Goal: Communication & Community: Answer question/provide support

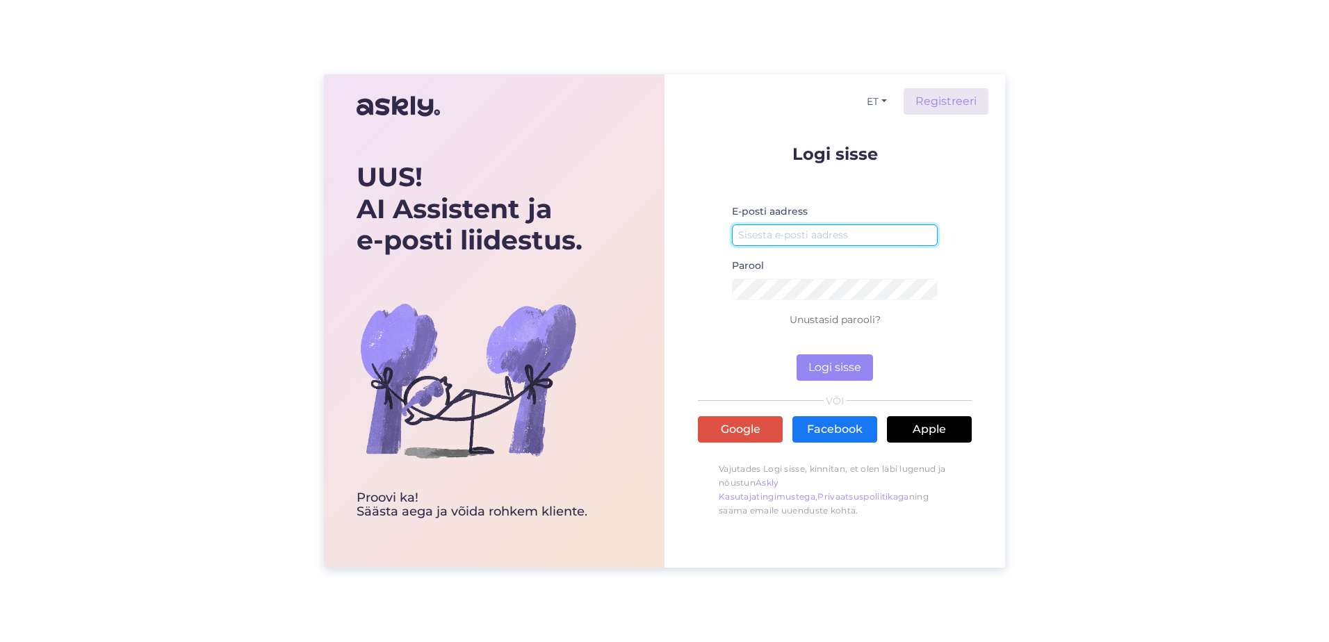
click at [799, 228] on input "email" at bounding box center [835, 236] width 206 height 22
click at [798, 235] on input "email" at bounding box center [835, 236] width 206 height 22
type input "[EMAIL_ADDRESS][PERSON_NAME][DOMAIN_NAME]"
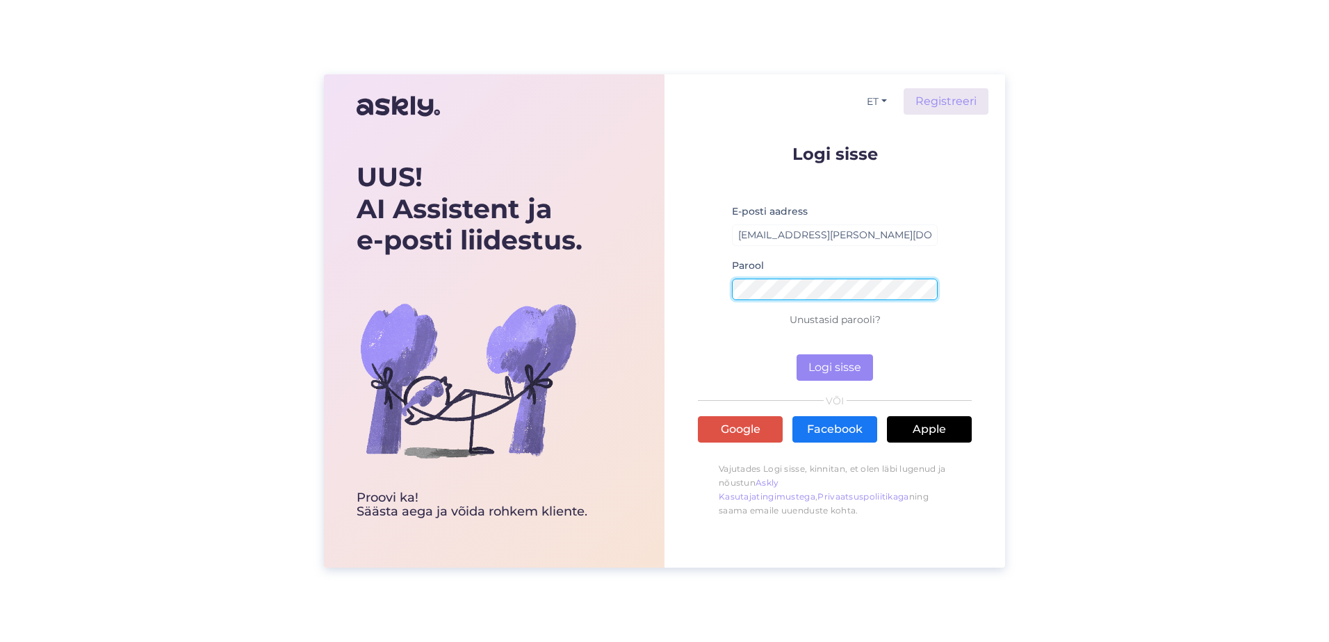
click at [797, 355] on button "Logi sisse" at bounding box center [835, 368] width 76 height 26
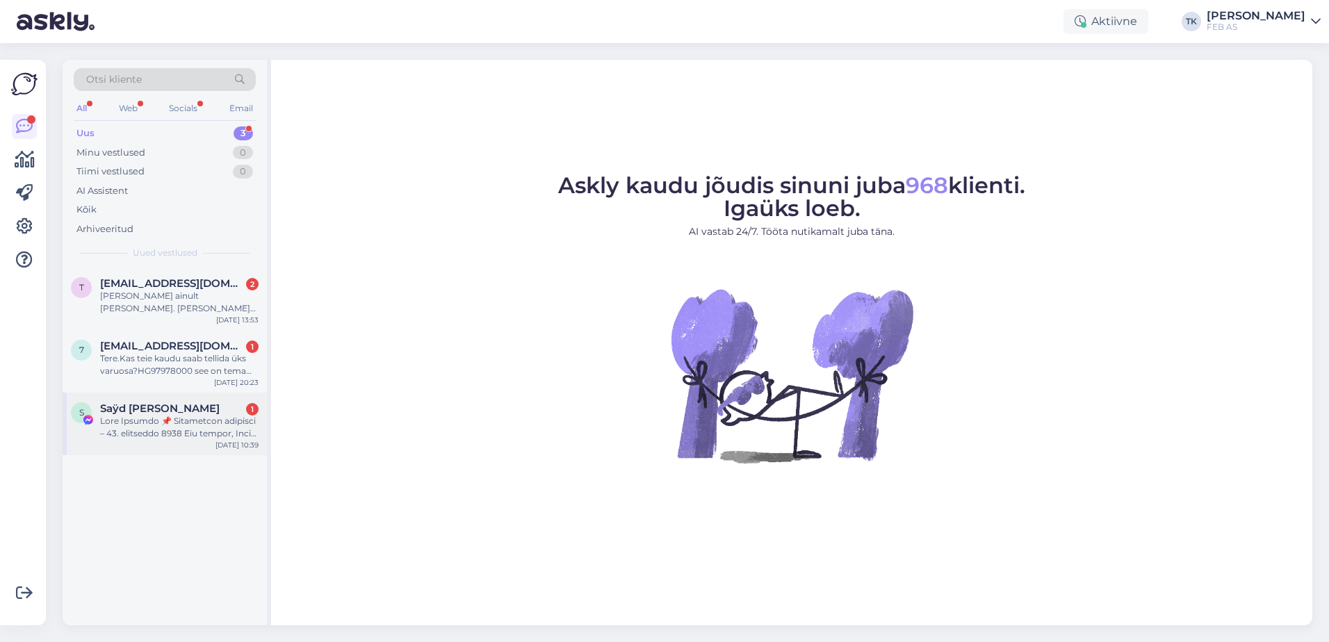
click at [181, 424] on div at bounding box center [179, 427] width 158 height 25
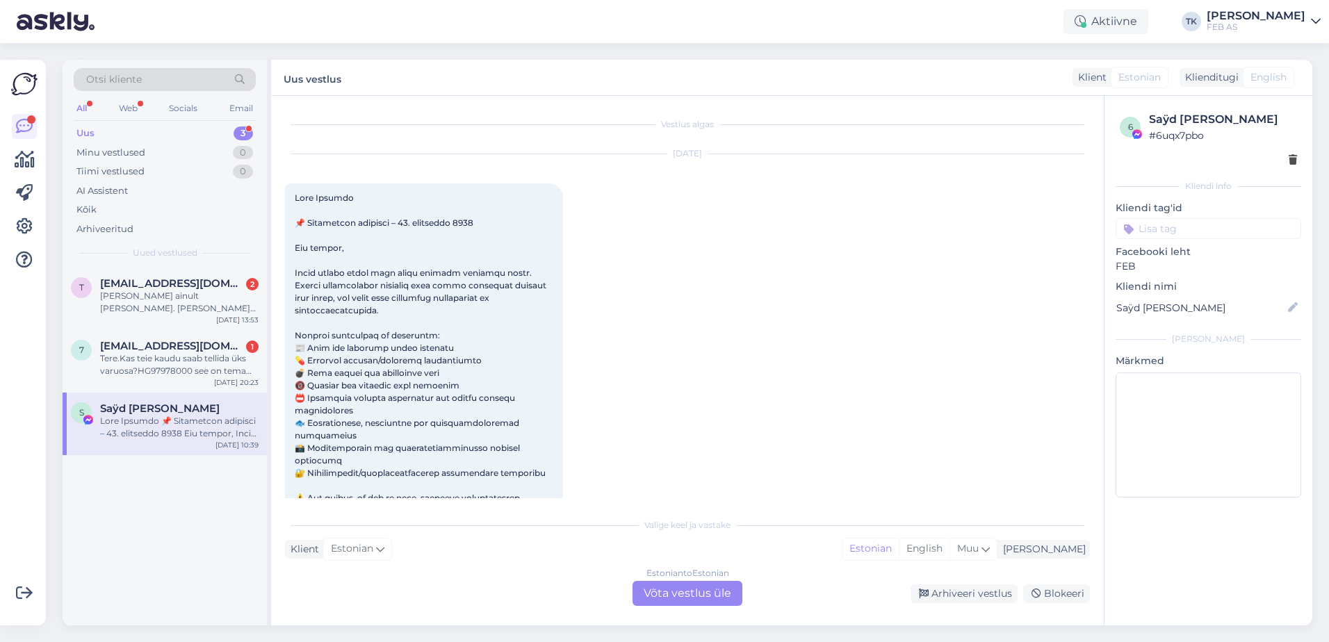
click at [1280, 163] on div at bounding box center [1208, 160] width 177 height 15
click at [1294, 156] on icon at bounding box center [1293, 161] width 8 height 10
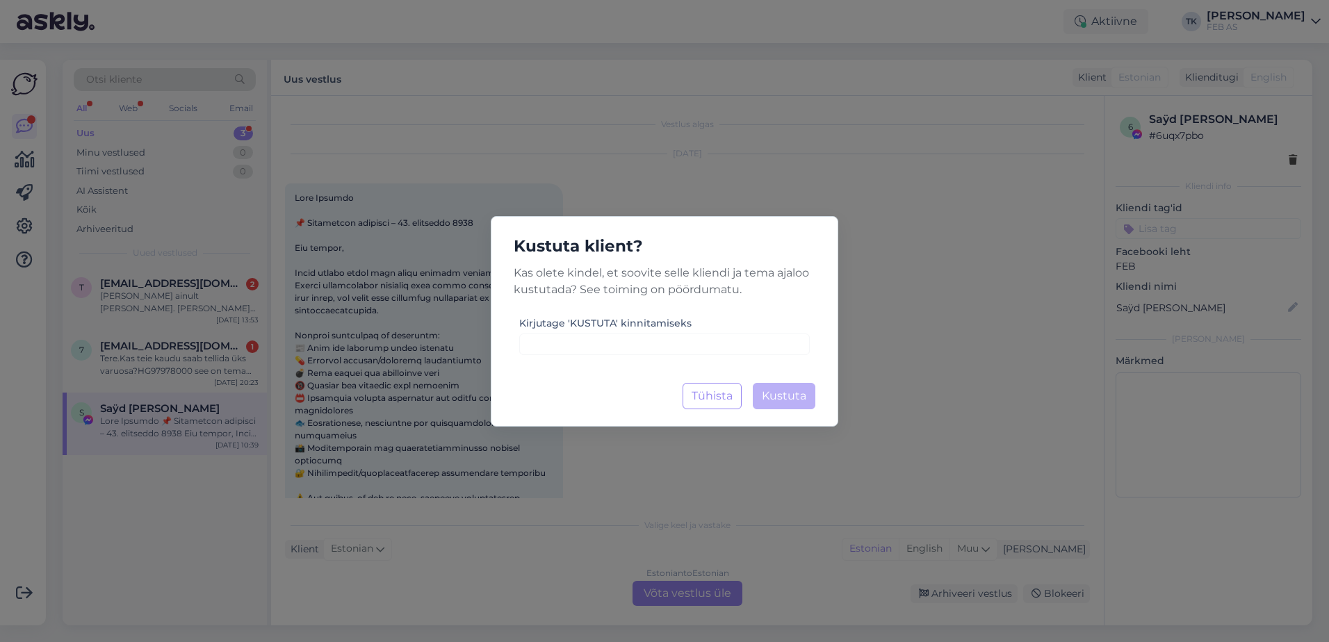
click at [713, 330] on div "Kirjutage 'KUSTUTA' kinnitamiseks" at bounding box center [664, 335] width 291 height 40
click at [710, 347] on input at bounding box center [664, 345] width 291 height 22
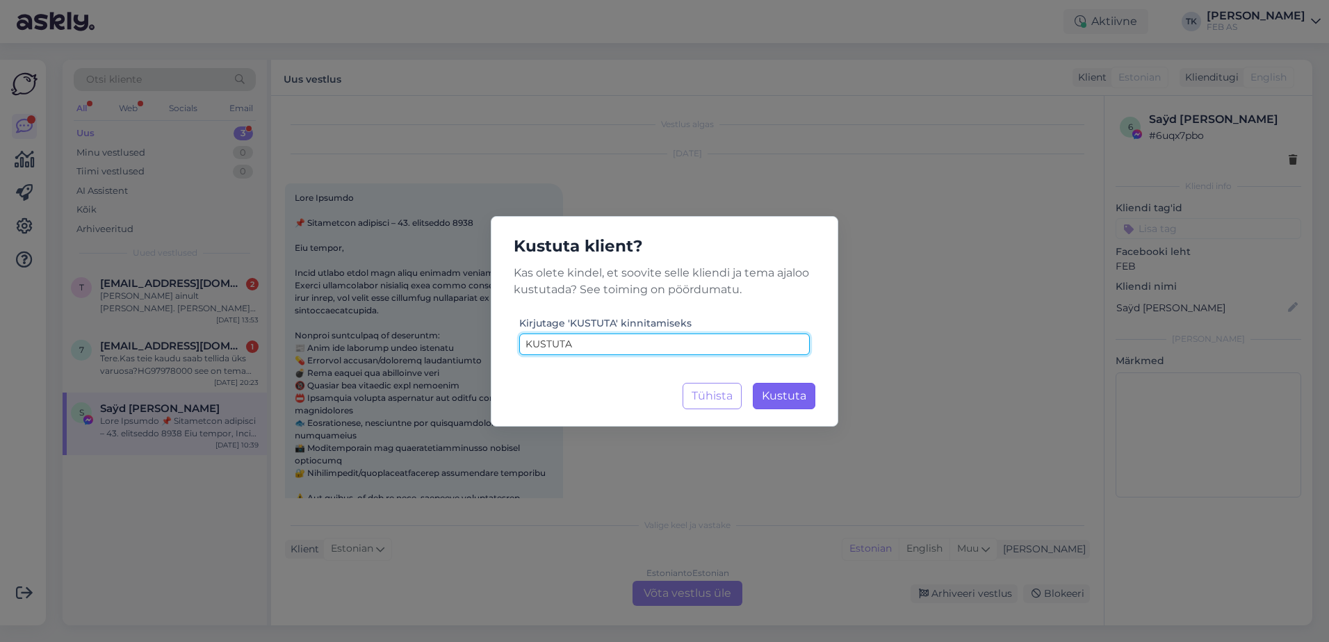
type input "KUSTUTA"
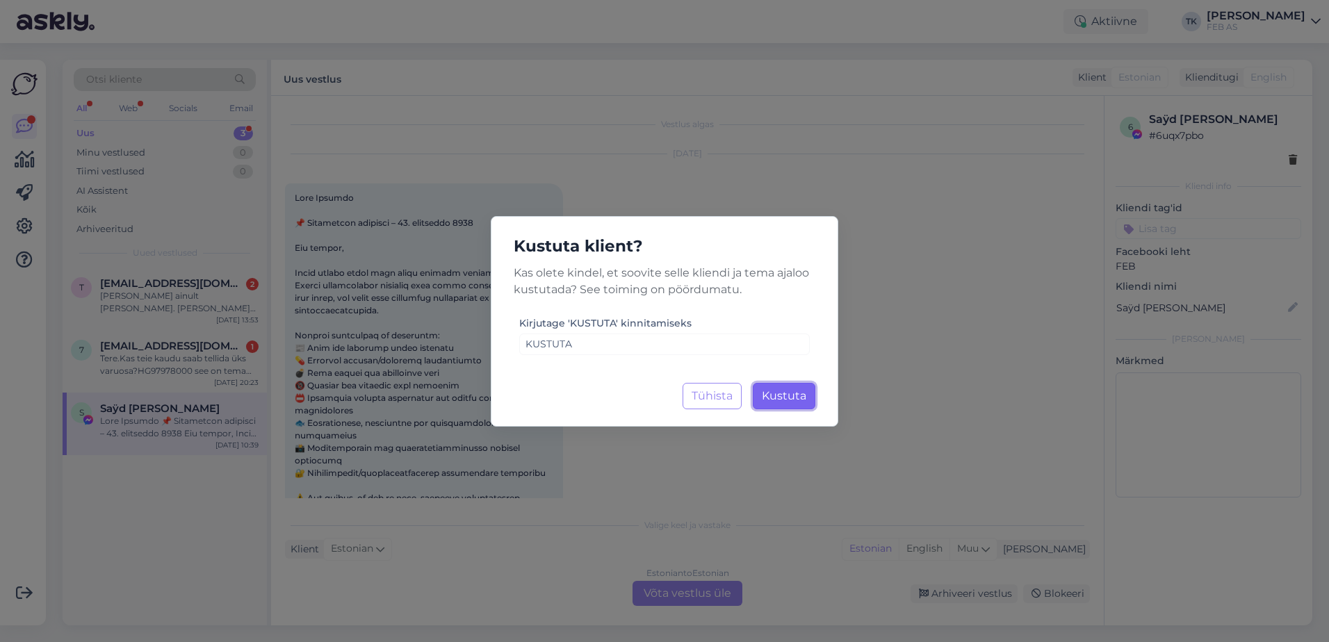
click at [814, 393] on button "Kustuta Laadimine..." at bounding box center [784, 396] width 63 height 26
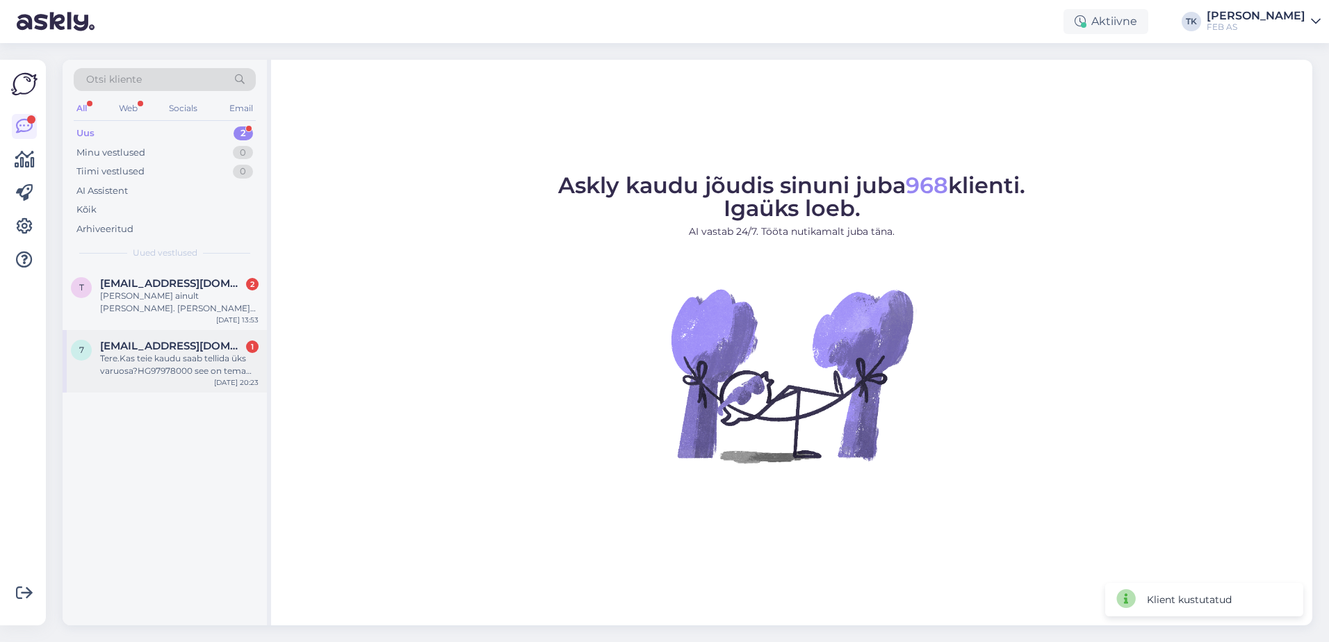
click at [176, 373] on div "Tere.Kas teie kaudu saab tellida üks varuosa?HG97978000 see on tema kood.Tegemi…" at bounding box center [179, 364] width 158 height 25
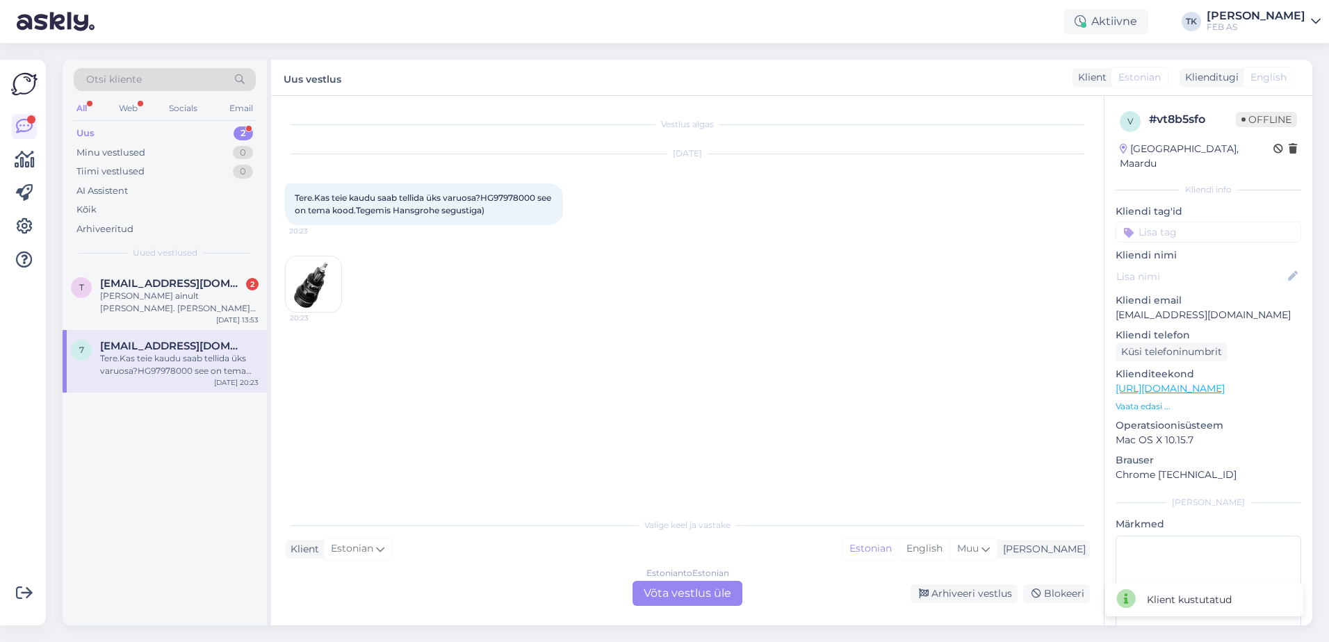
click at [715, 596] on div "Estonian to Estonian Võta vestlus üle" at bounding box center [688, 593] width 110 height 25
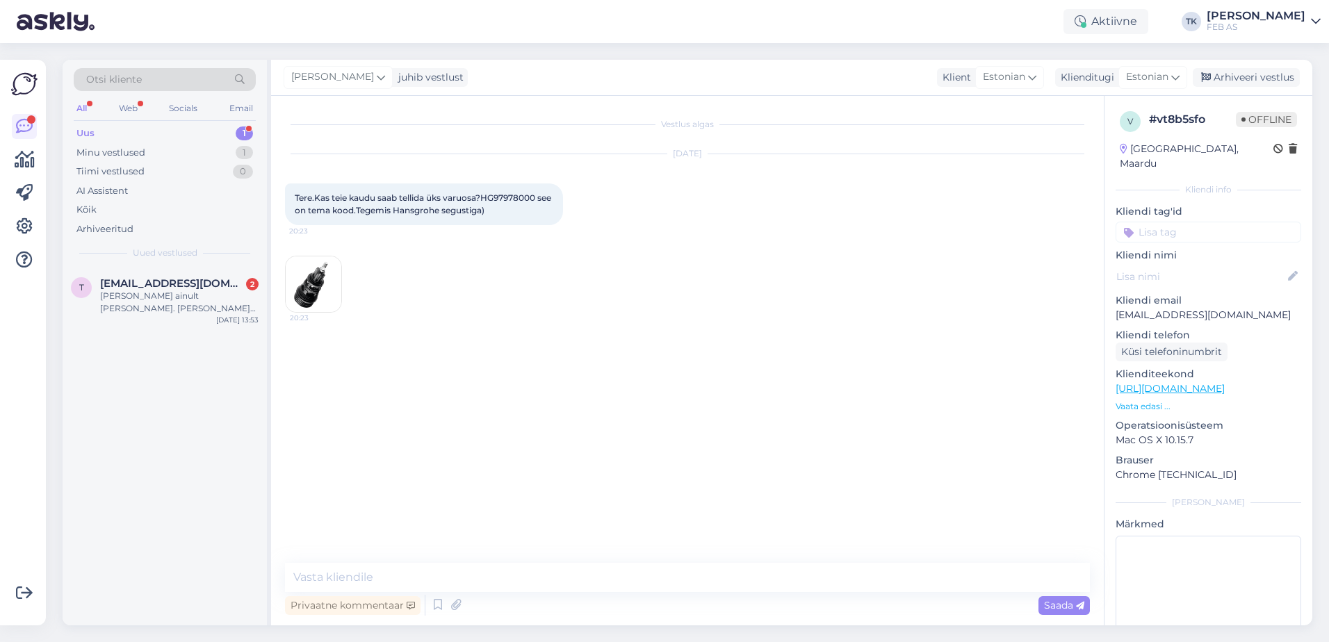
click at [510, 195] on span "Tere.Kas teie kaudu saab tellida üks varuosa?HG97978000 see on tema kood.Tegemi…" at bounding box center [424, 204] width 259 height 23
copy span "HG97978000"
click at [540, 565] on textarea at bounding box center [687, 577] width 805 height 29
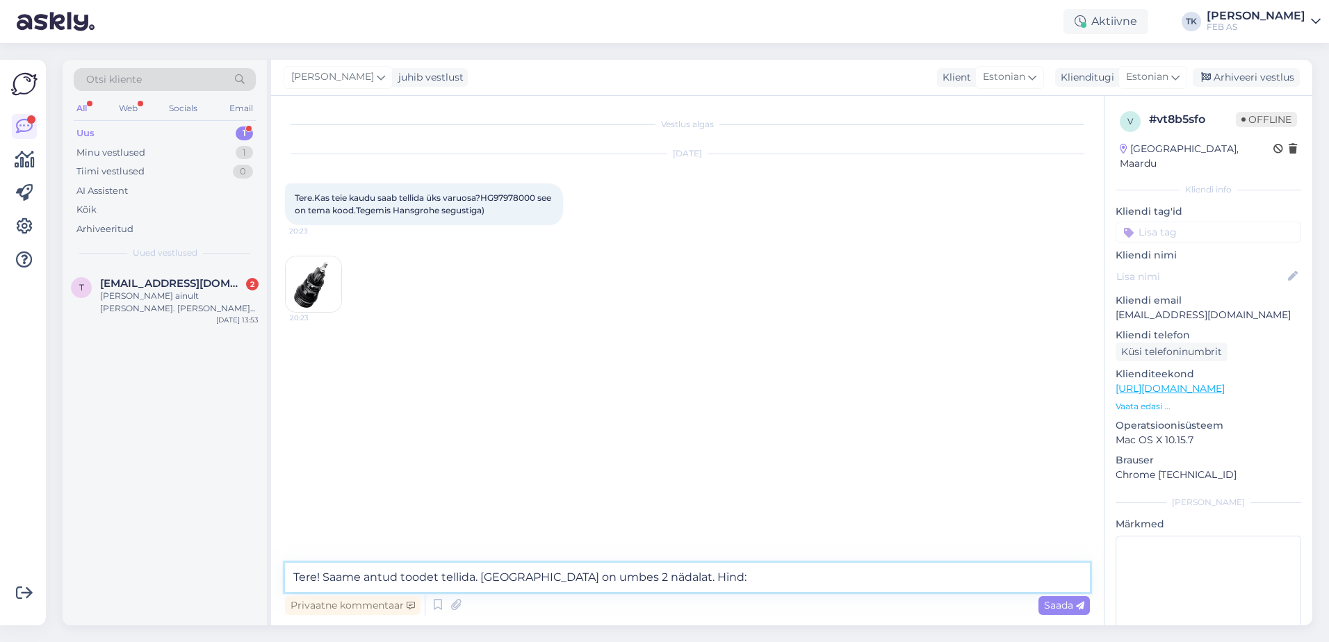
click at [820, 583] on textarea "Tere! Saame antud toodet tellida. [GEOGRAPHIC_DATA] on umbes 2 nädalat. Hind:" at bounding box center [687, 577] width 805 height 29
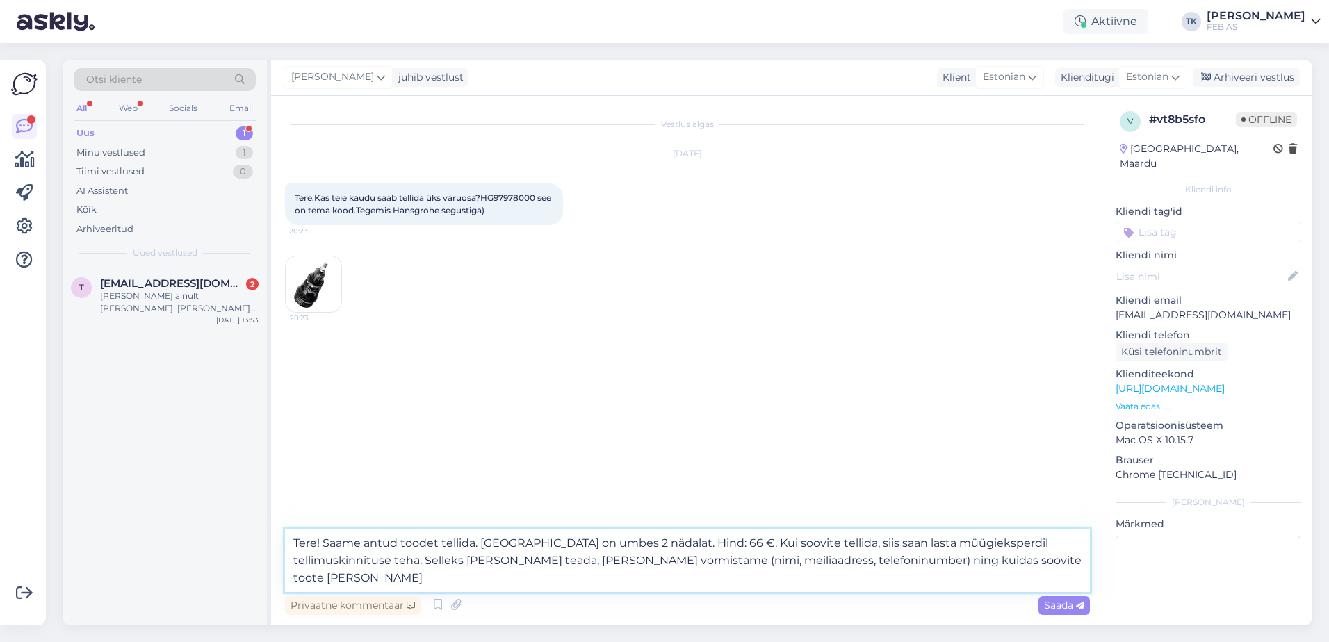
type textarea "Tere! Saame antud toodet tellida. [GEOGRAPHIC_DATA] on umbes 2 nädalat. Hind: 6…"
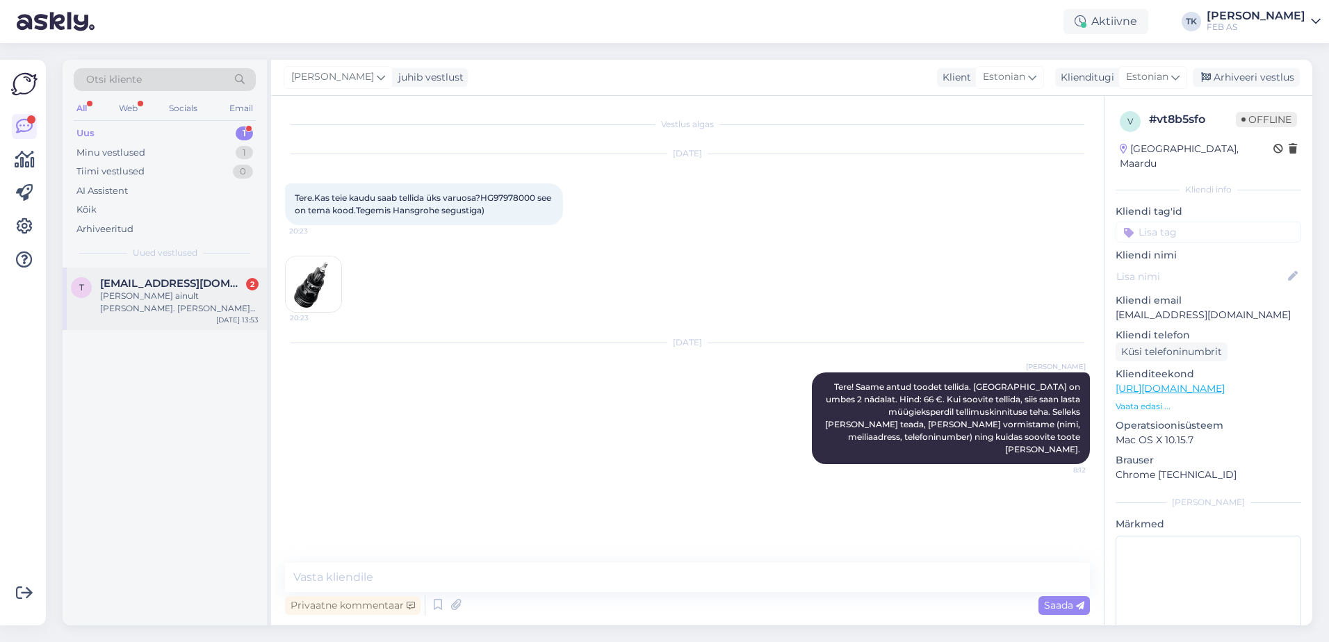
click at [159, 289] on span "[EMAIL_ADDRESS][DOMAIN_NAME]" at bounding box center [172, 283] width 145 height 13
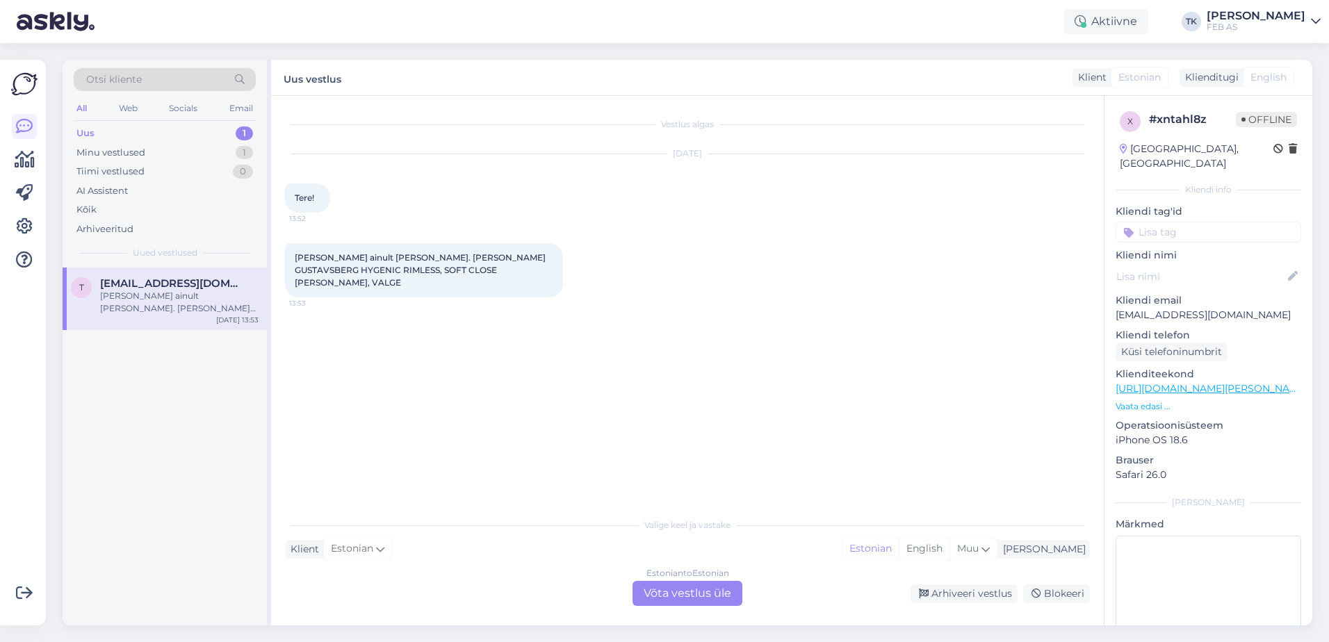
click at [722, 598] on div "Estonian to Estonian Võta vestlus üle" at bounding box center [688, 593] width 110 height 25
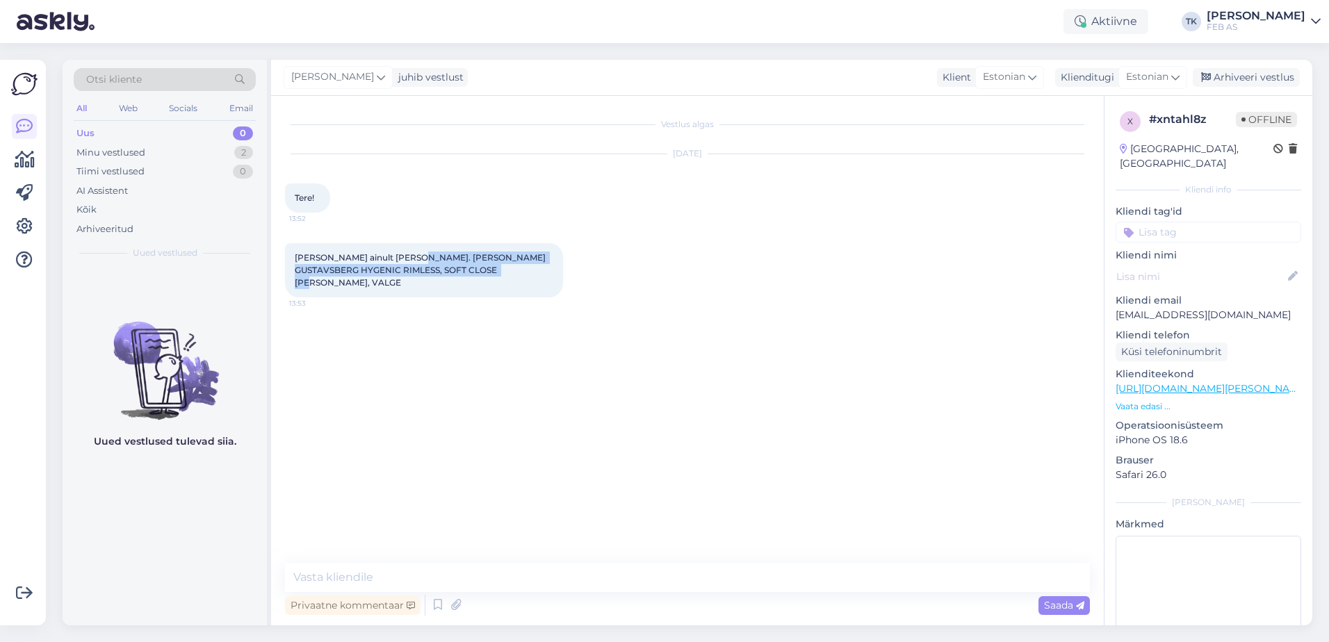
drag, startPoint x: 481, startPoint y: 276, endPoint x: 395, endPoint y: 258, distance: 88.1
click at [395, 258] on div "[PERSON_NAME] ainult [PERSON_NAME]. [PERSON_NAME] GUSTAVSBERG HYGENIC RIMLESS, …" at bounding box center [424, 270] width 278 height 54
copy span "[PERSON_NAME] GUSTAVSBERG HYGENIC RIMLESS, SOFT CLOSE [PERSON_NAME], VALGE"
drag, startPoint x: 428, startPoint y: 570, endPoint x: 415, endPoint y: 573, distance: 13.0
click at [428, 570] on textarea at bounding box center [687, 577] width 805 height 29
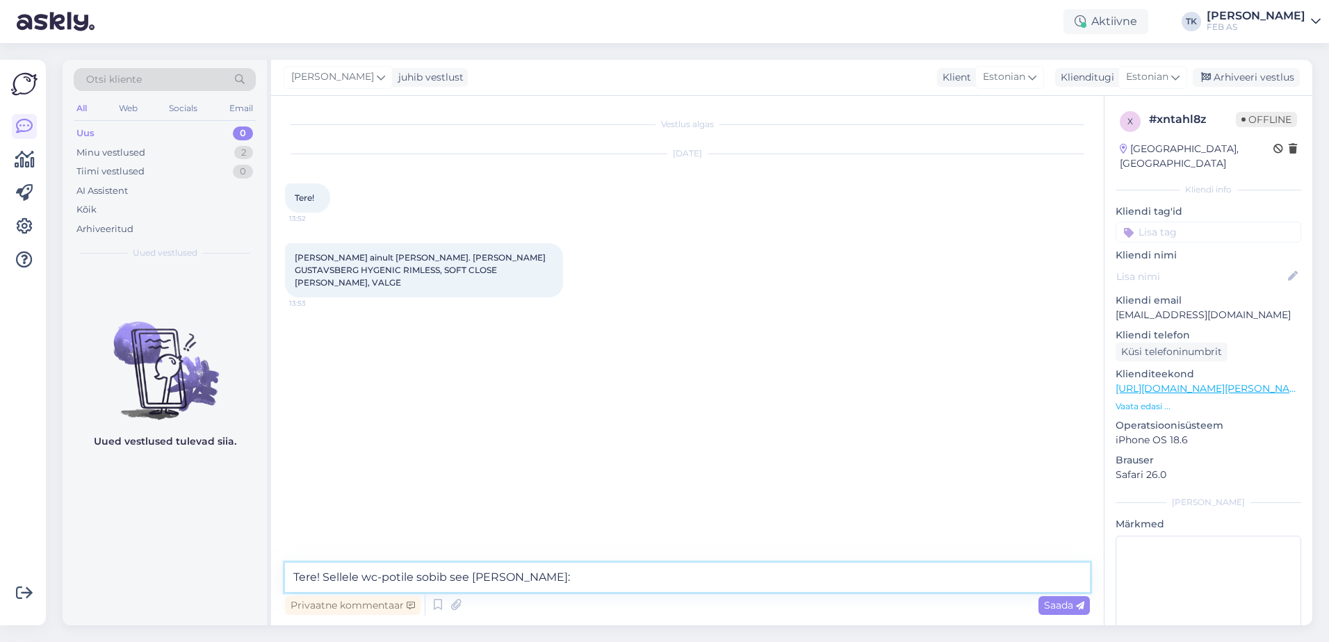
paste textarea "[URL][DOMAIN_NAME][PERSON_NAME]"
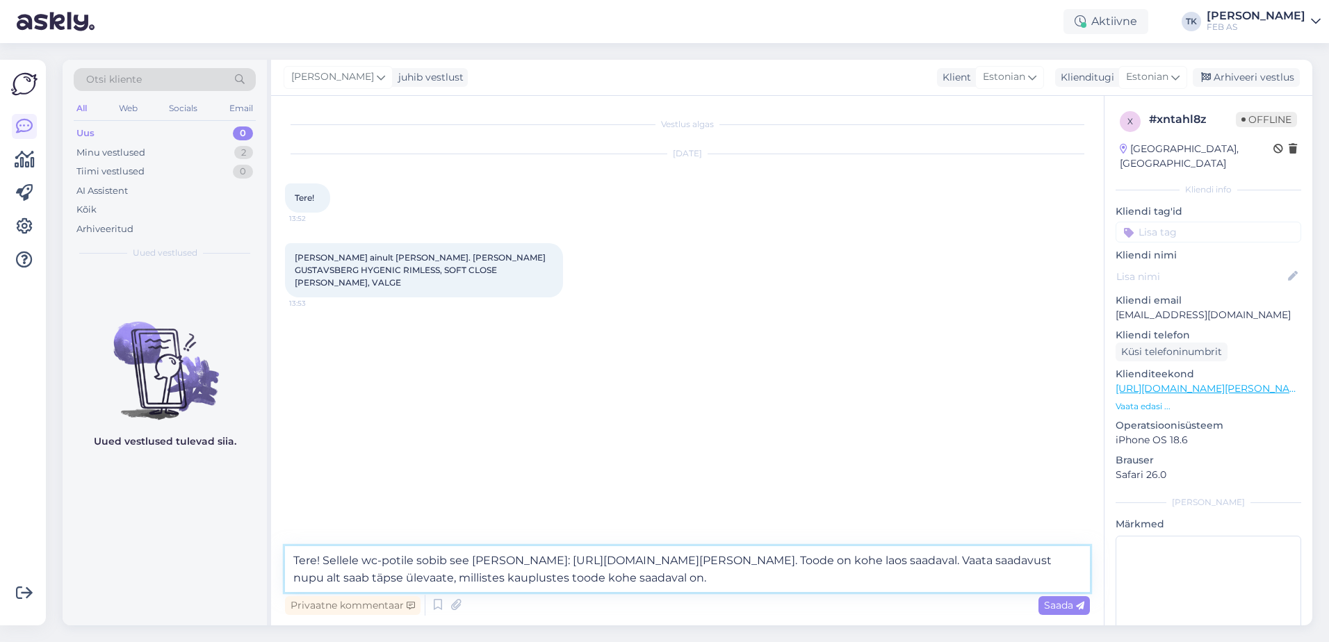
drag, startPoint x: 1066, startPoint y: 560, endPoint x: 896, endPoint y: 567, distance: 170.4
click at [896, 567] on textarea "Tere! Sellele wc-potile sobib see [PERSON_NAME]: [URL][DOMAIN_NAME][PERSON_NAME…" at bounding box center [687, 569] width 805 height 46
click at [809, 578] on textarea "Tere! Sellele wc-potile sobib see [PERSON_NAME]: [URL][DOMAIN_NAME][PERSON_NAME…" at bounding box center [687, 569] width 805 height 46
type textarea "Tere! Sellele wc-potile sobib see [PERSON_NAME]: [URL][DOMAIN_NAME][PERSON_NAME…"
click at [1039, 605] on div "Saada" at bounding box center [1064, 605] width 51 height 19
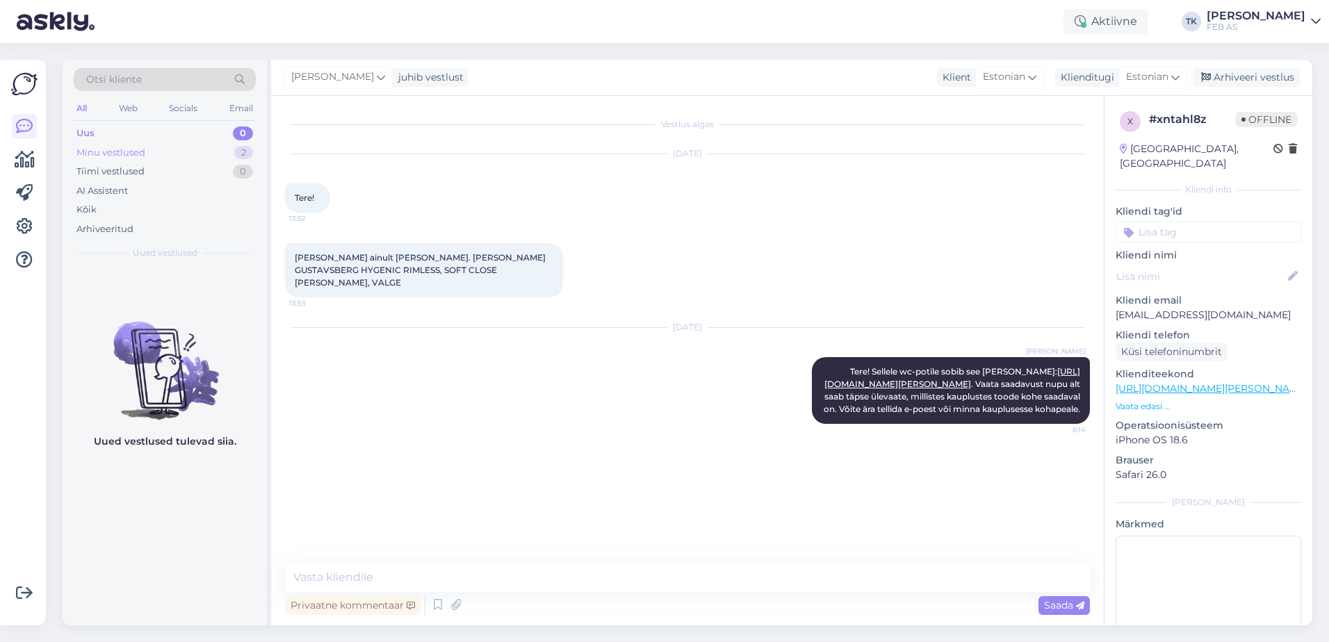
click at [181, 155] on div "Minu vestlused 2" at bounding box center [165, 152] width 182 height 19
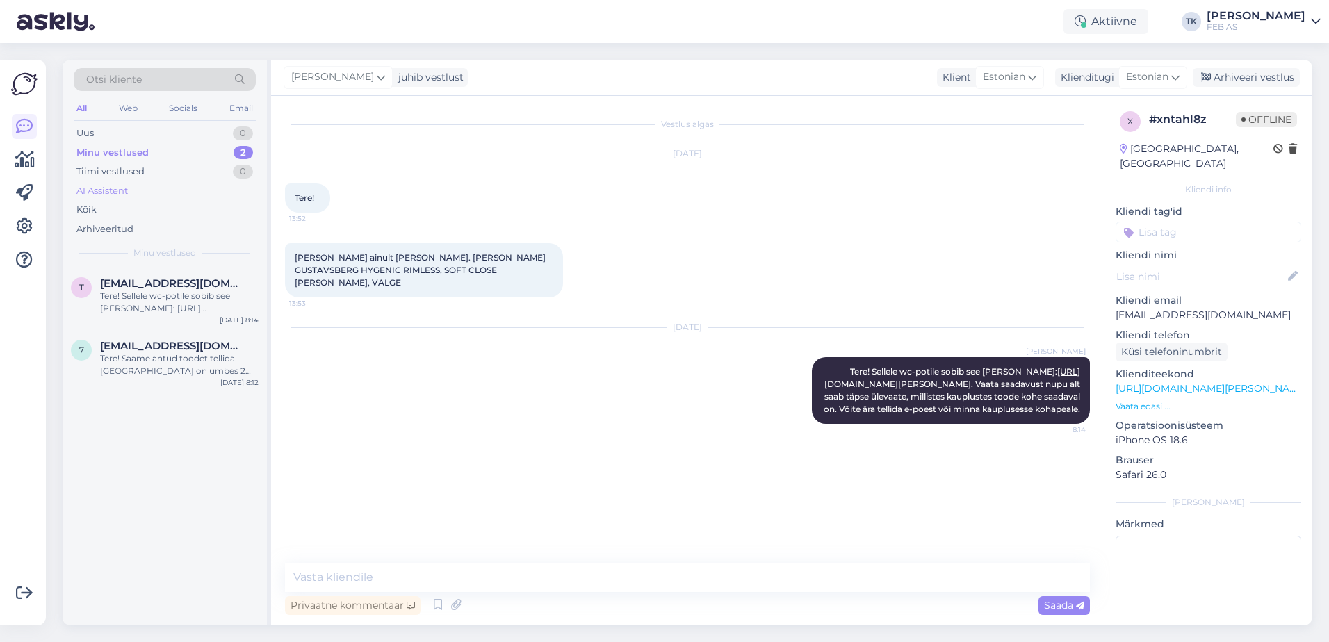
click at [174, 188] on div "AI Assistent" at bounding box center [165, 190] width 182 height 19
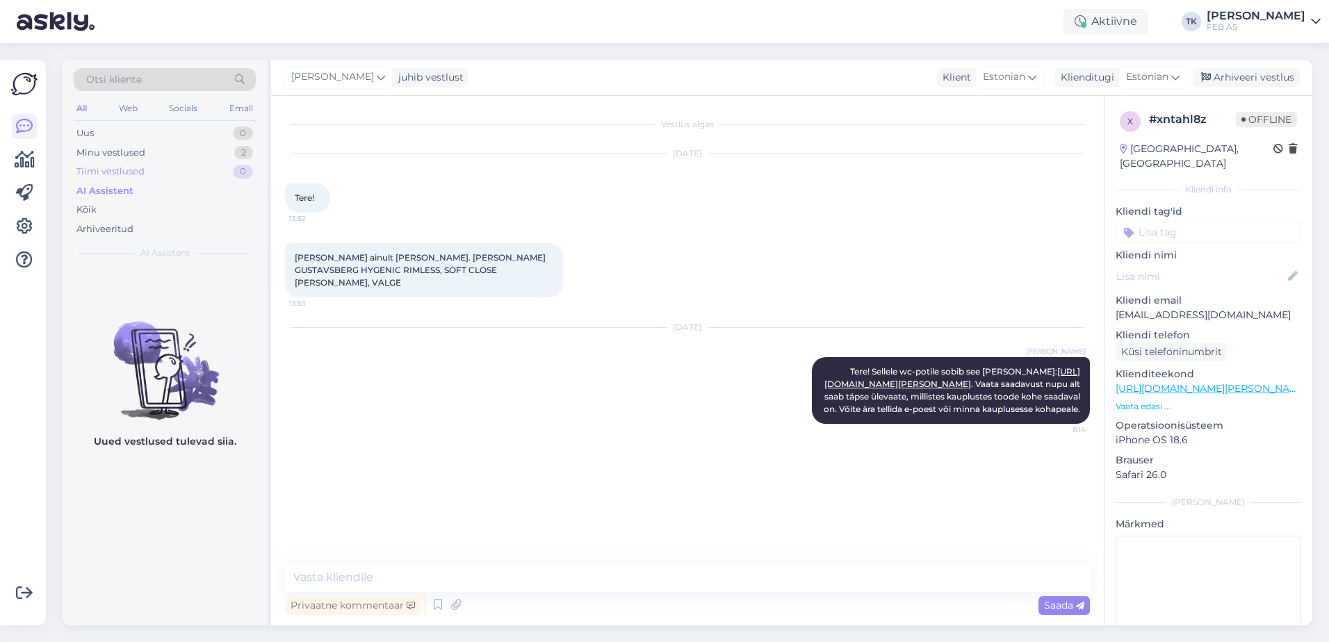
click at [185, 165] on div "Tiimi vestlused 0" at bounding box center [165, 171] width 182 height 19
click at [147, 232] on div "Arhiveeritud" at bounding box center [165, 229] width 182 height 19
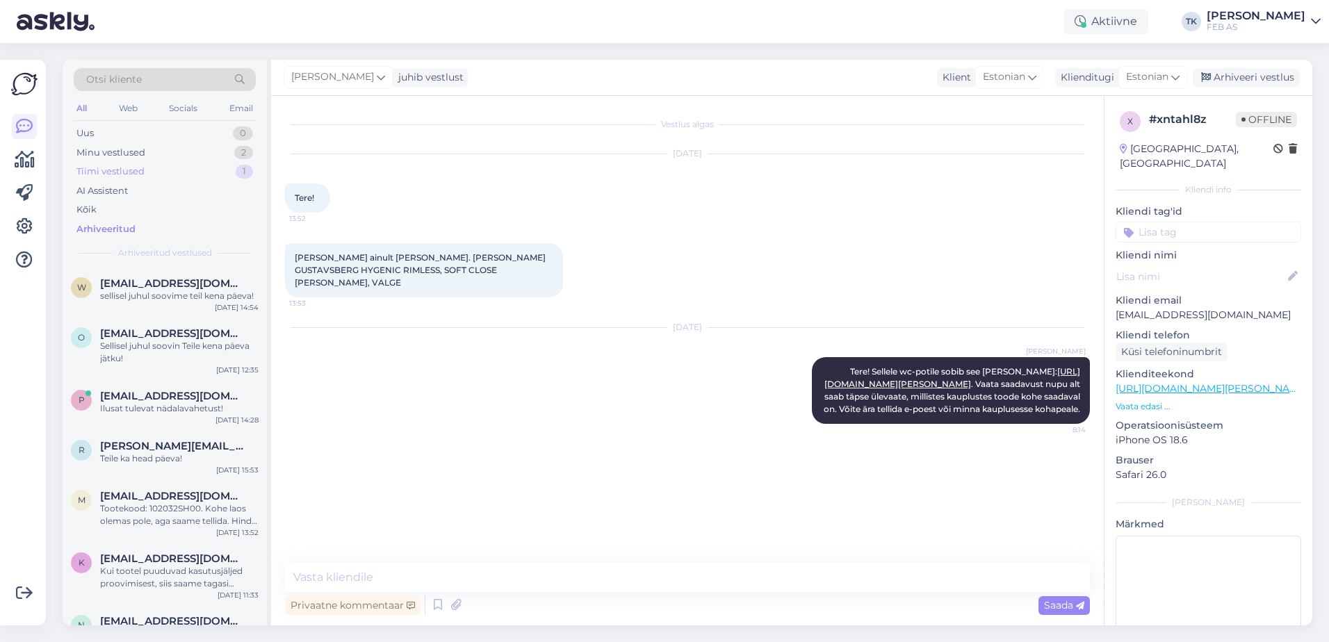
click at [181, 172] on div "Tiimi vestlused 1" at bounding box center [165, 171] width 182 height 19
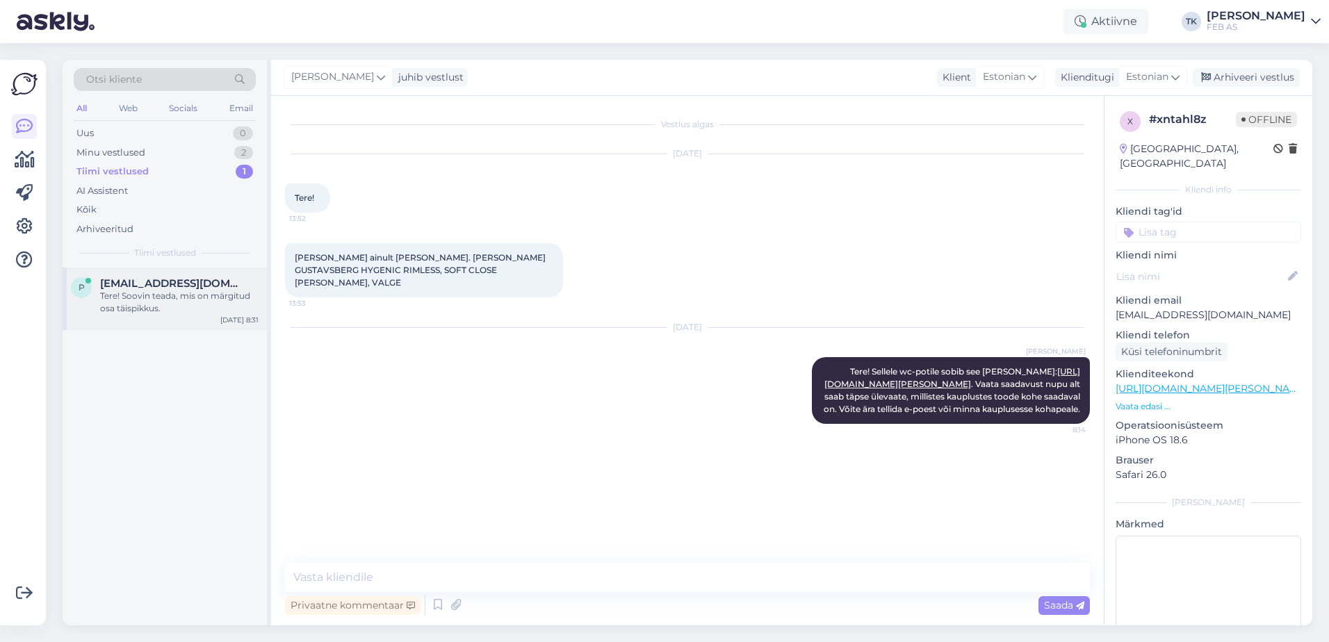
click at [149, 308] on div "p [EMAIL_ADDRESS][DOMAIN_NAME] Tere! Soovin teada, mis on märgitud osa täispikk…" at bounding box center [165, 299] width 204 height 63
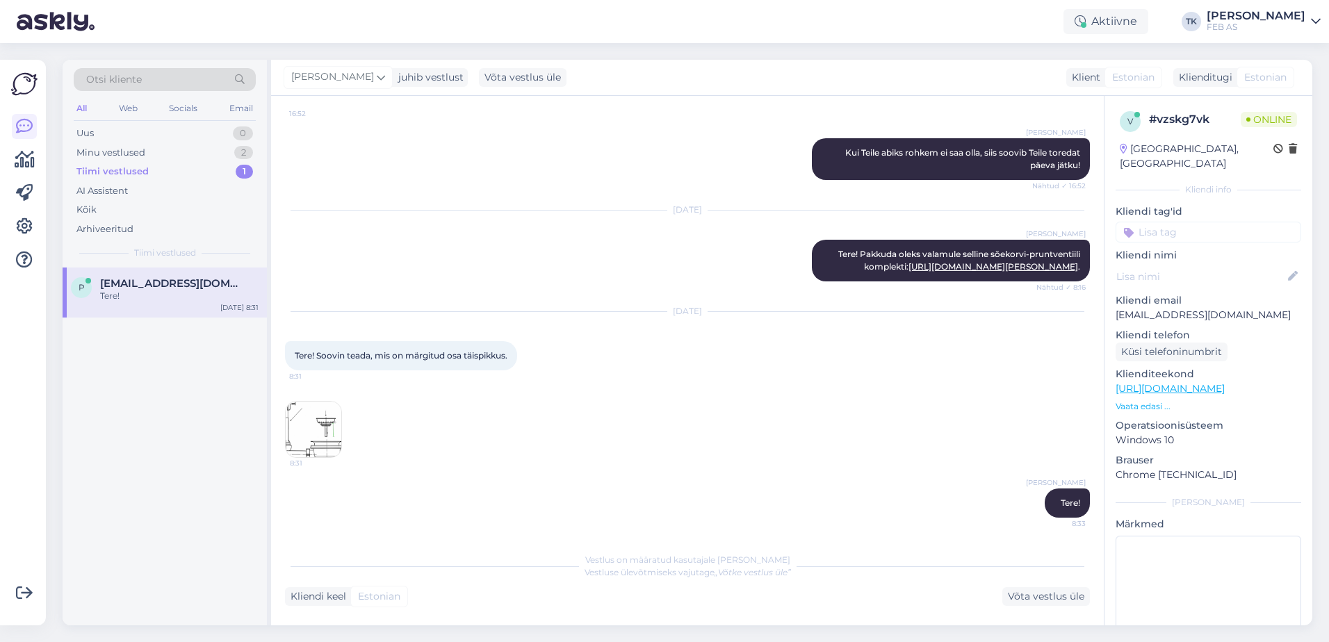
click at [326, 417] on img at bounding box center [314, 430] width 56 height 56
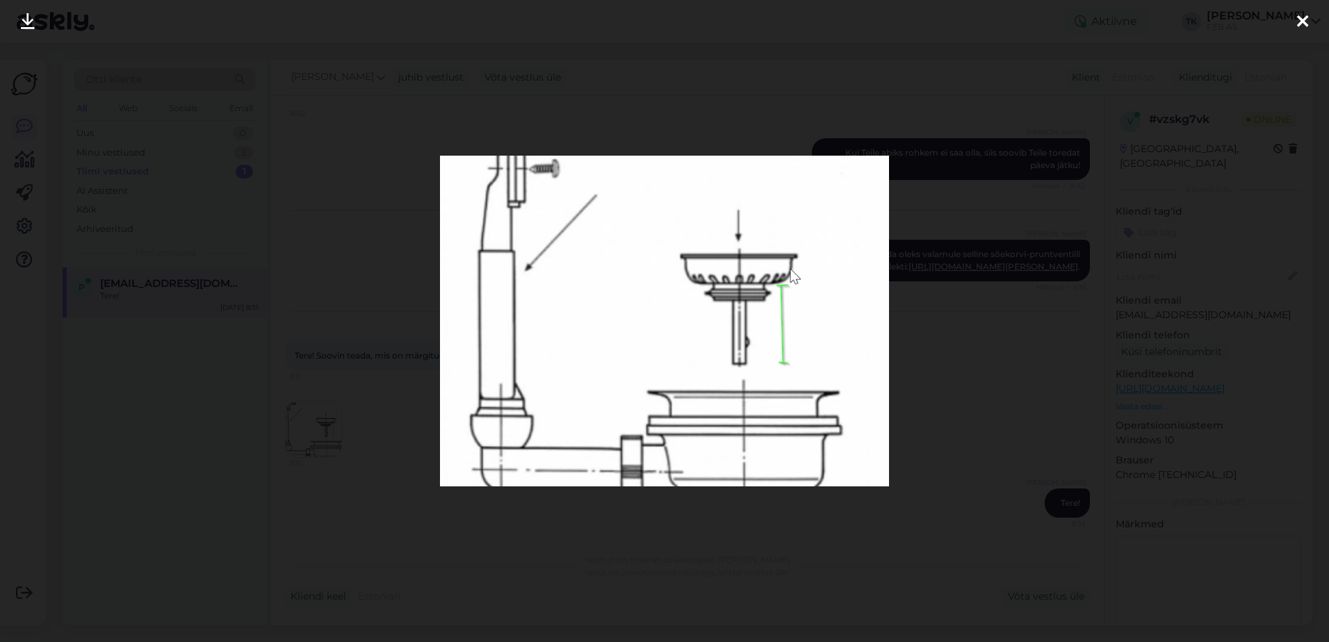
click at [324, 411] on div at bounding box center [664, 321] width 1329 height 642
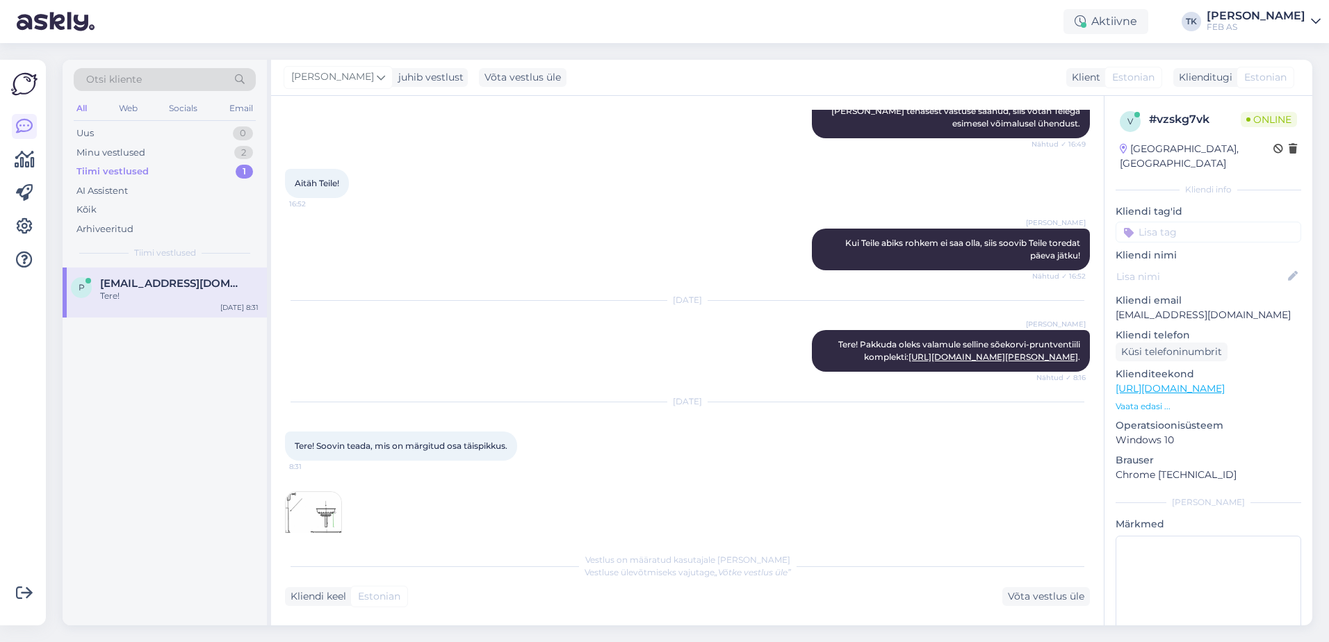
scroll to position [516, 0]
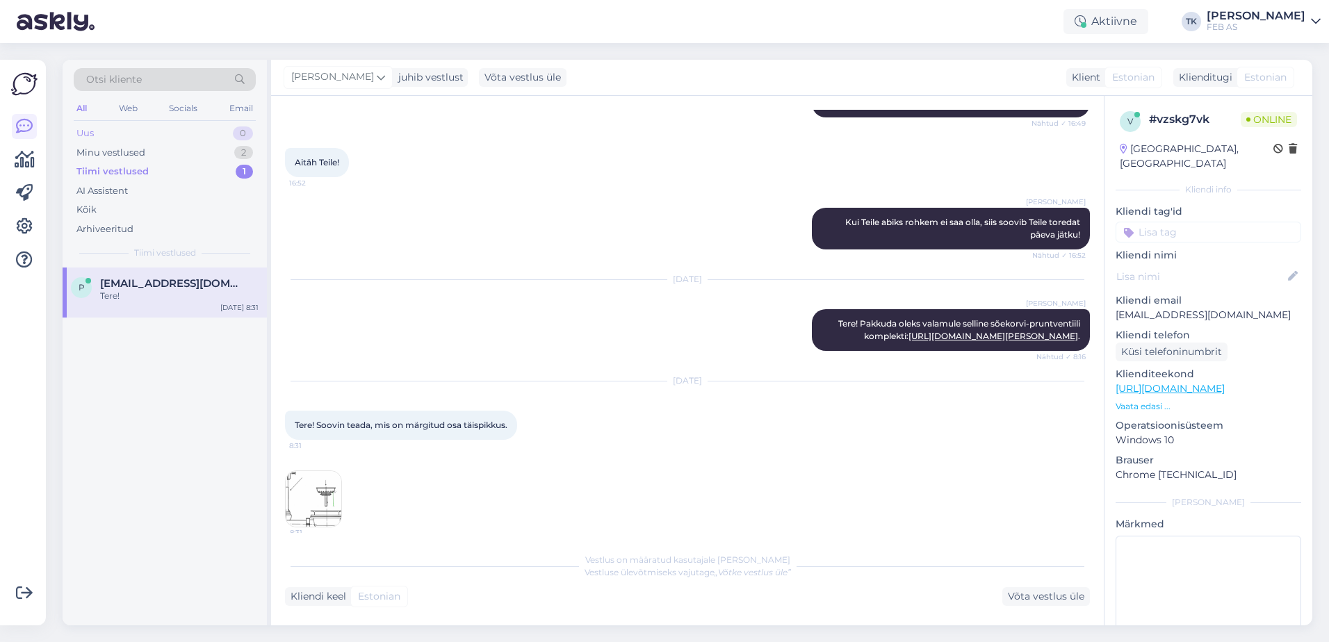
click at [138, 135] on div "Uus 0" at bounding box center [165, 133] width 182 height 19
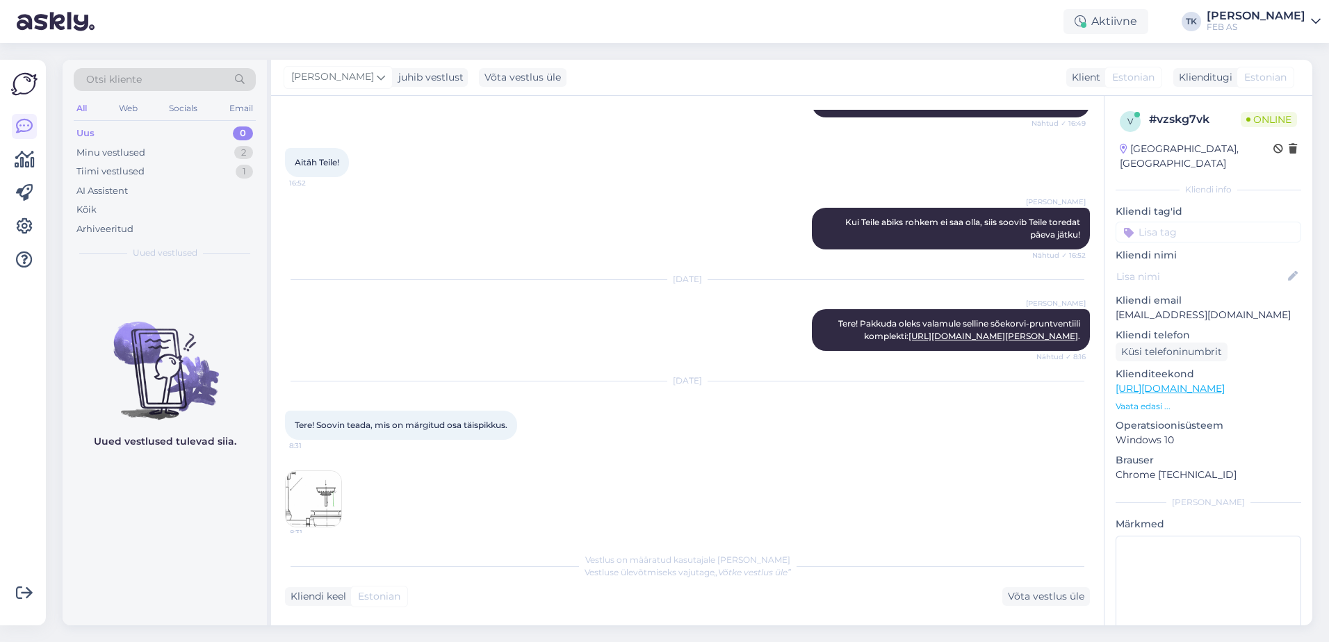
scroll to position [658, 0]
